Goal: Information Seeking & Learning: Find specific fact

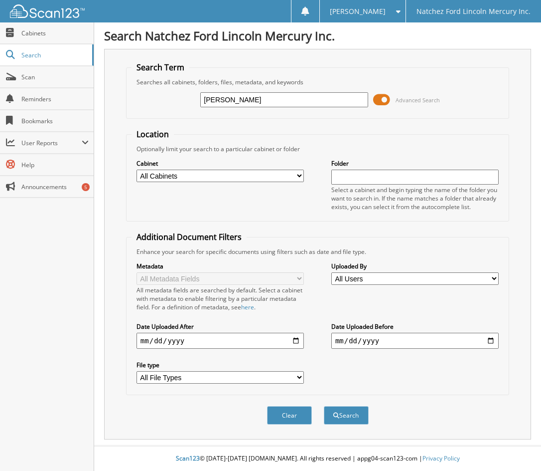
type input "[PERSON_NAME]"
click at [324, 406] on button "Search" at bounding box center [346, 415] width 45 height 18
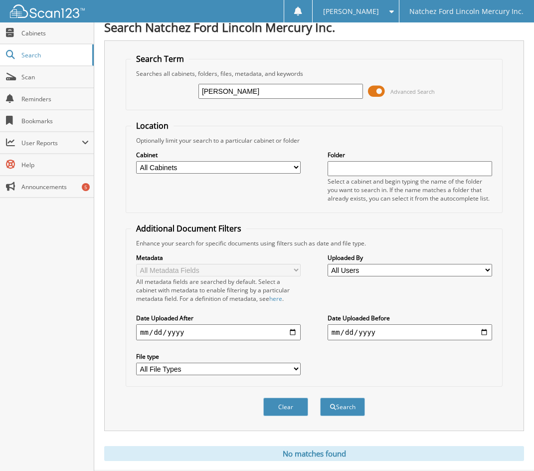
scroll to position [34, 0]
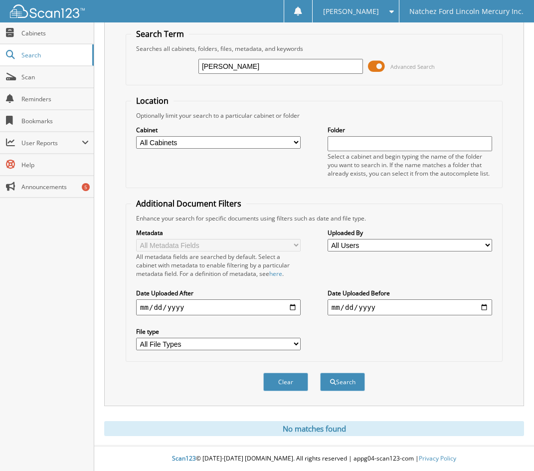
click at [348, 143] on input "text" at bounding box center [409, 143] width 164 height 15
click at [260, 63] on input "[PERSON_NAME]" at bounding box center [280, 66] width 164 height 15
type input "a02265"
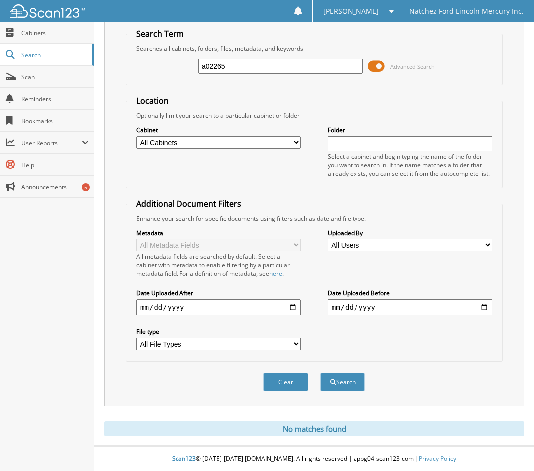
click at [320, 372] on button "Search" at bounding box center [342, 381] width 45 height 18
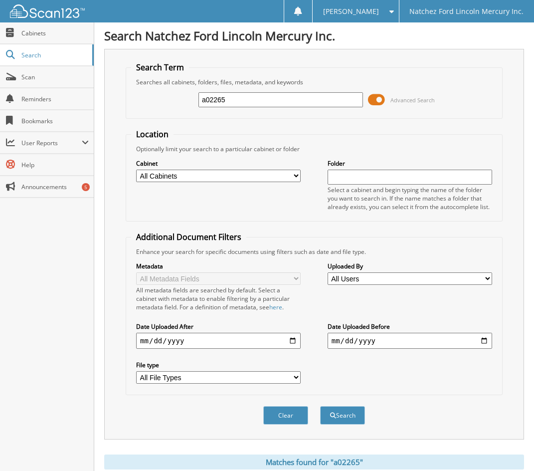
click at [258, 100] on input "a02265" at bounding box center [280, 99] width 164 height 15
type input "52996"
click at [320, 406] on button "Search" at bounding box center [342, 415] width 45 height 18
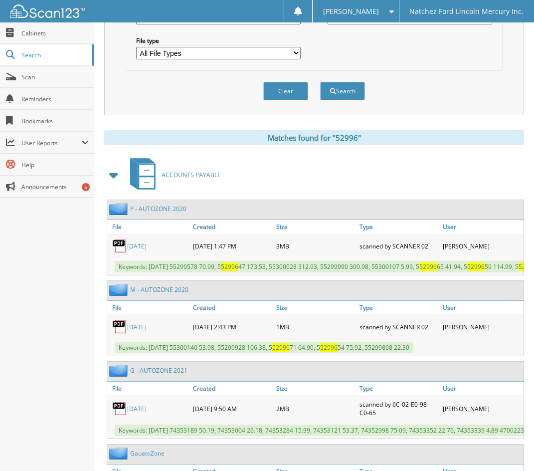
scroll to position [323, 0]
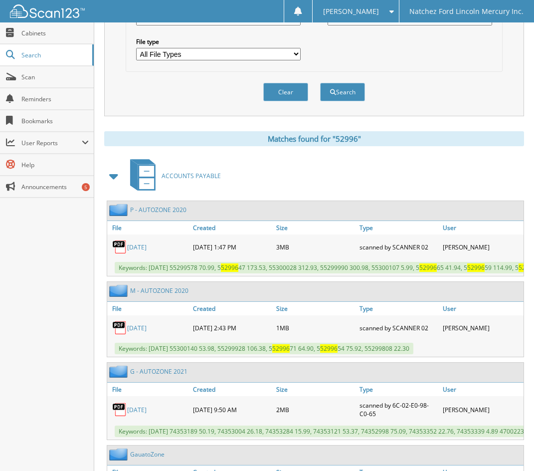
click at [420, 181] on div "ACCOUNTS PAYABLE" at bounding box center [314, 175] width 420 height 39
click at [137, 246] on link "09-04-20" at bounding box center [136, 247] width 19 height 8
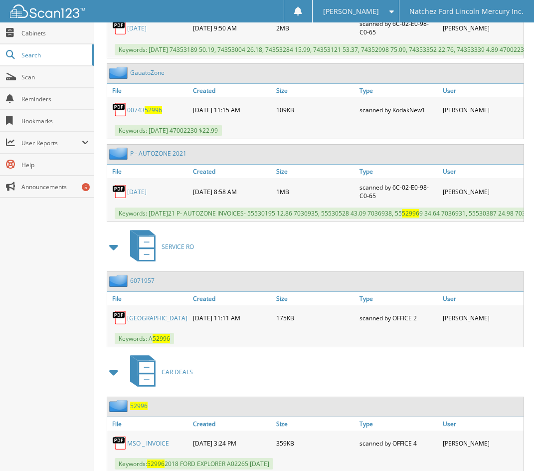
scroll to position [722, 0]
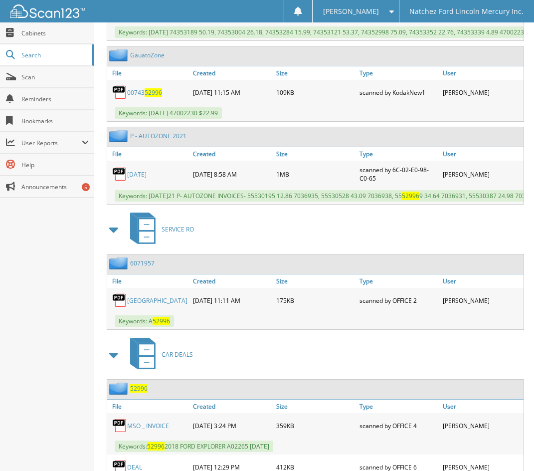
click at [140, 305] on link "RIVER CITY" at bounding box center [157, 300] width 60 height 8
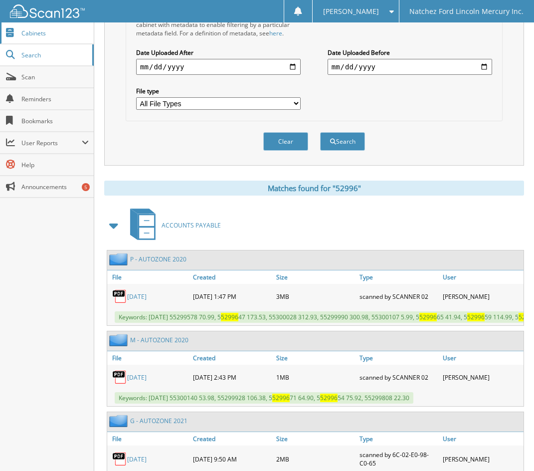
scroll to position [273, 0]
click at [57, 37] on span "Cabinets" at bounding box center [54, 33] width 67 height 8
